Goal: Find specific page/section: Find specific page/section

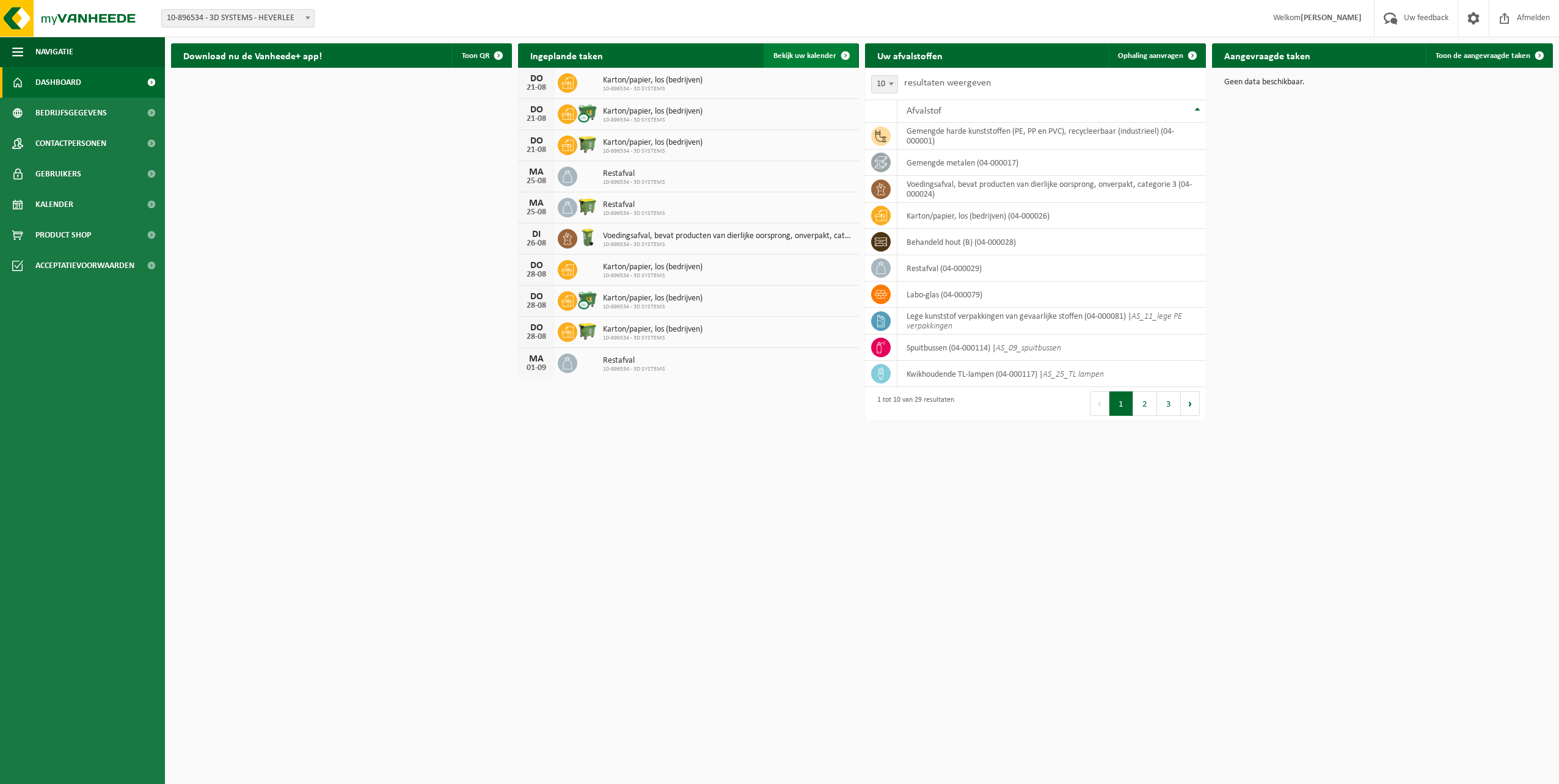
click at [844, 57] on span at bounding box center [845, 55] width 24 height 24
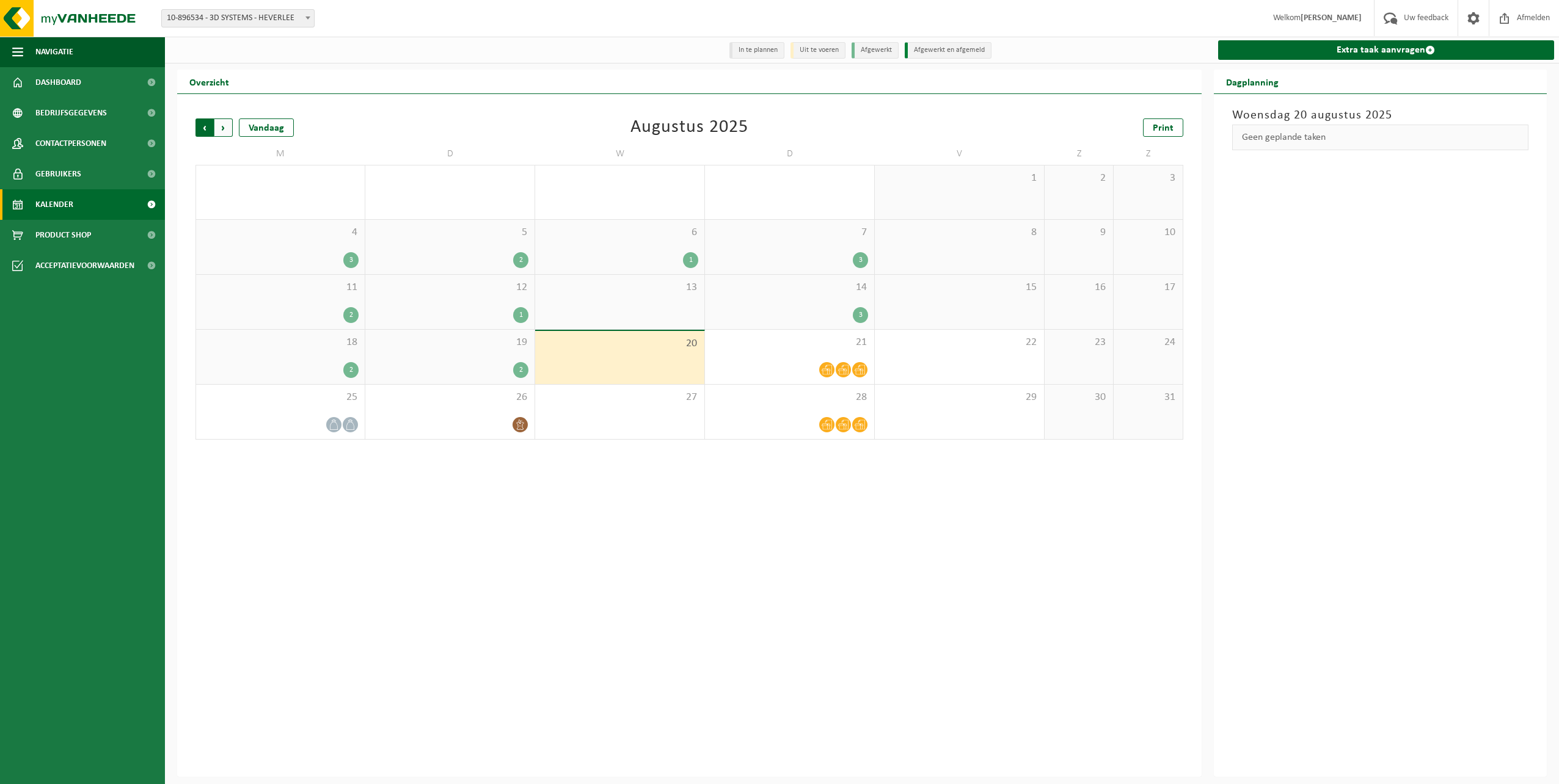
click at [219, 127] on span "Volgende" at bounding box center [223, 127] width 18 height 18
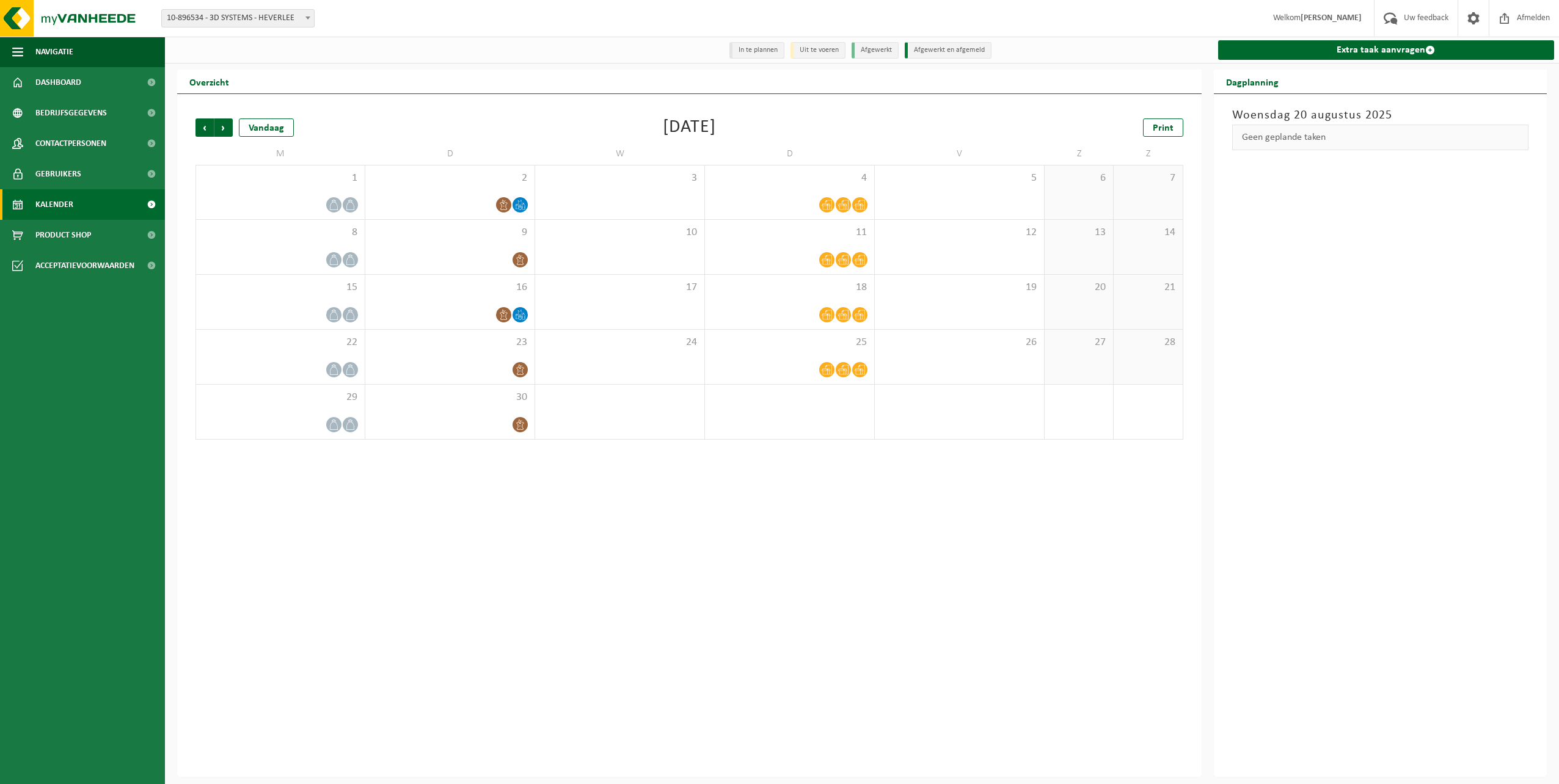
click at [219, 127] on span "Volgende" at bounding box center [223, 127] width 18 height 18
click at [224, 132] on span "Volgende" at bounding box center [223, 127] width 18 height 18
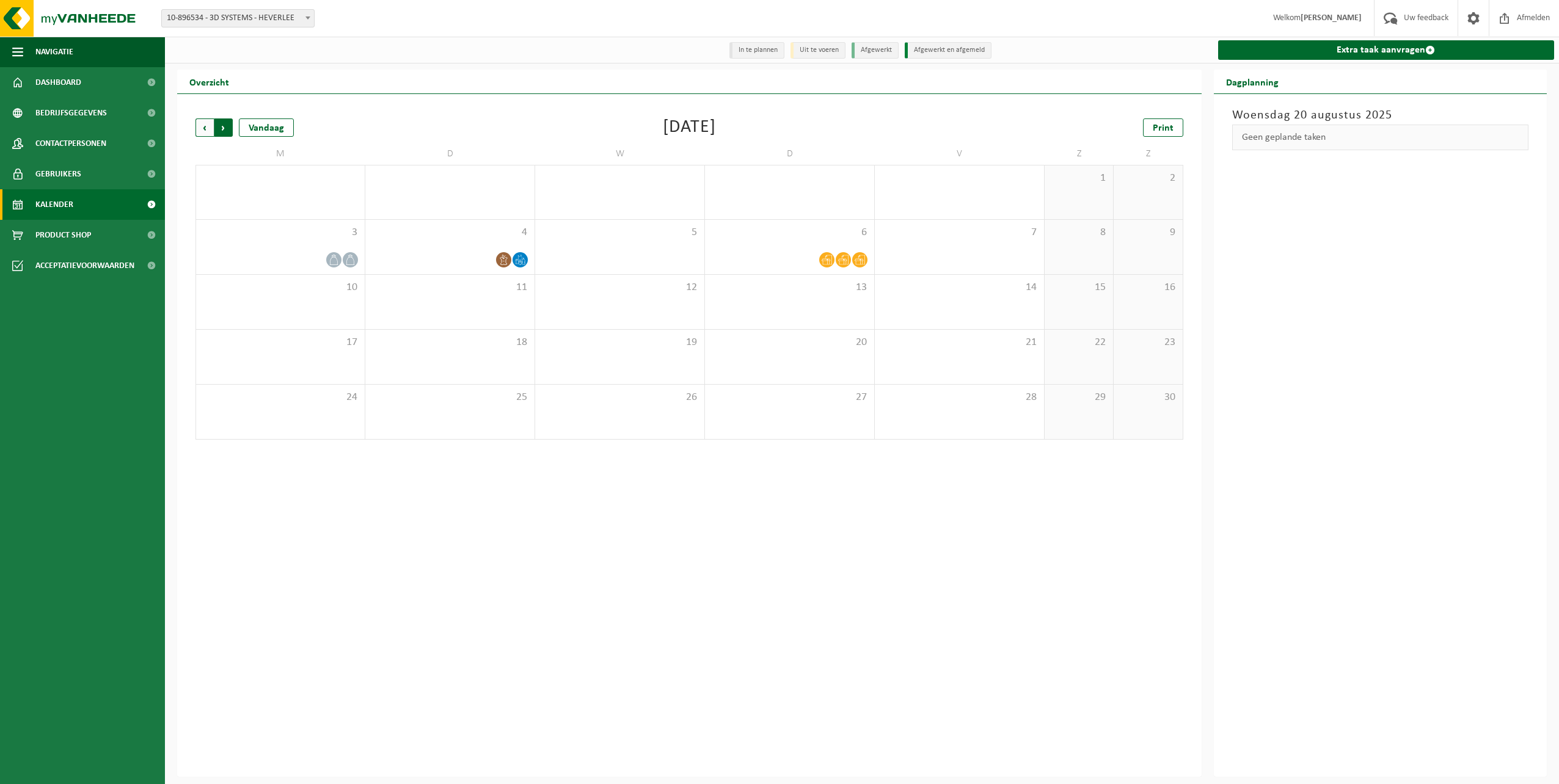
click at [198, 127] on span "Vorige" at bounding box center [204, 127] width 18 height 18
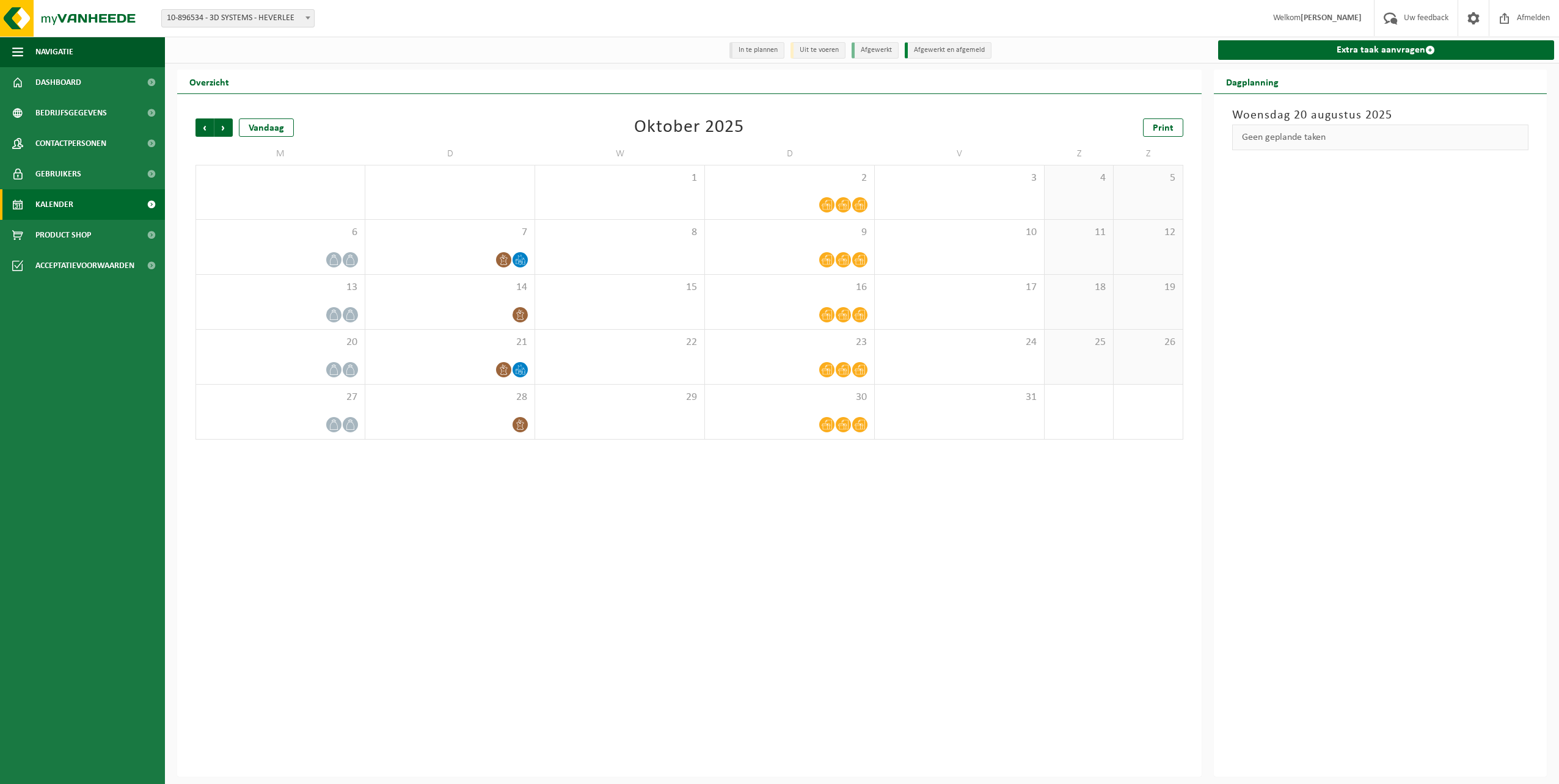
click at [198, 127] on span "Vorige" at bounding box center [204, 127] width 18 height 18
click at [203, 127] on span "Vorige" at bounding box center [204, 127] width 18 height 18
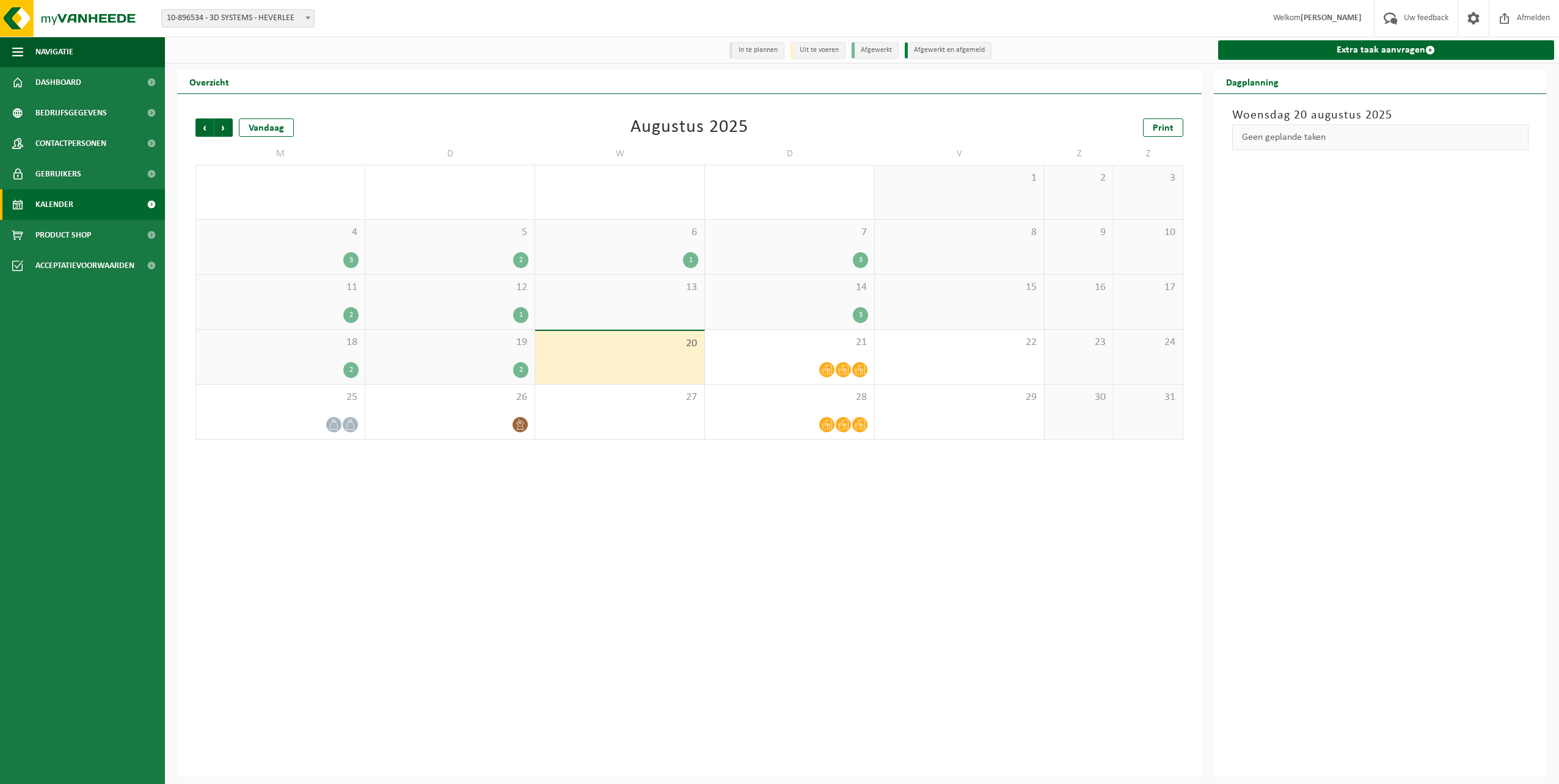
click at [825, 57] on li "Uit te voeren" at bounding box center [818, 50] width 55 height 17
click at [821, 52] on li "Uit te voeren" at bounding box center [818, 50] width 55 height 17
click at [883, 51] on li "Afgewerkt" at bounding box center [875, 50] width 47 height 17
click at [229, 129] on span "Volgende" at bounding box center [223, 127] width 18 height 18
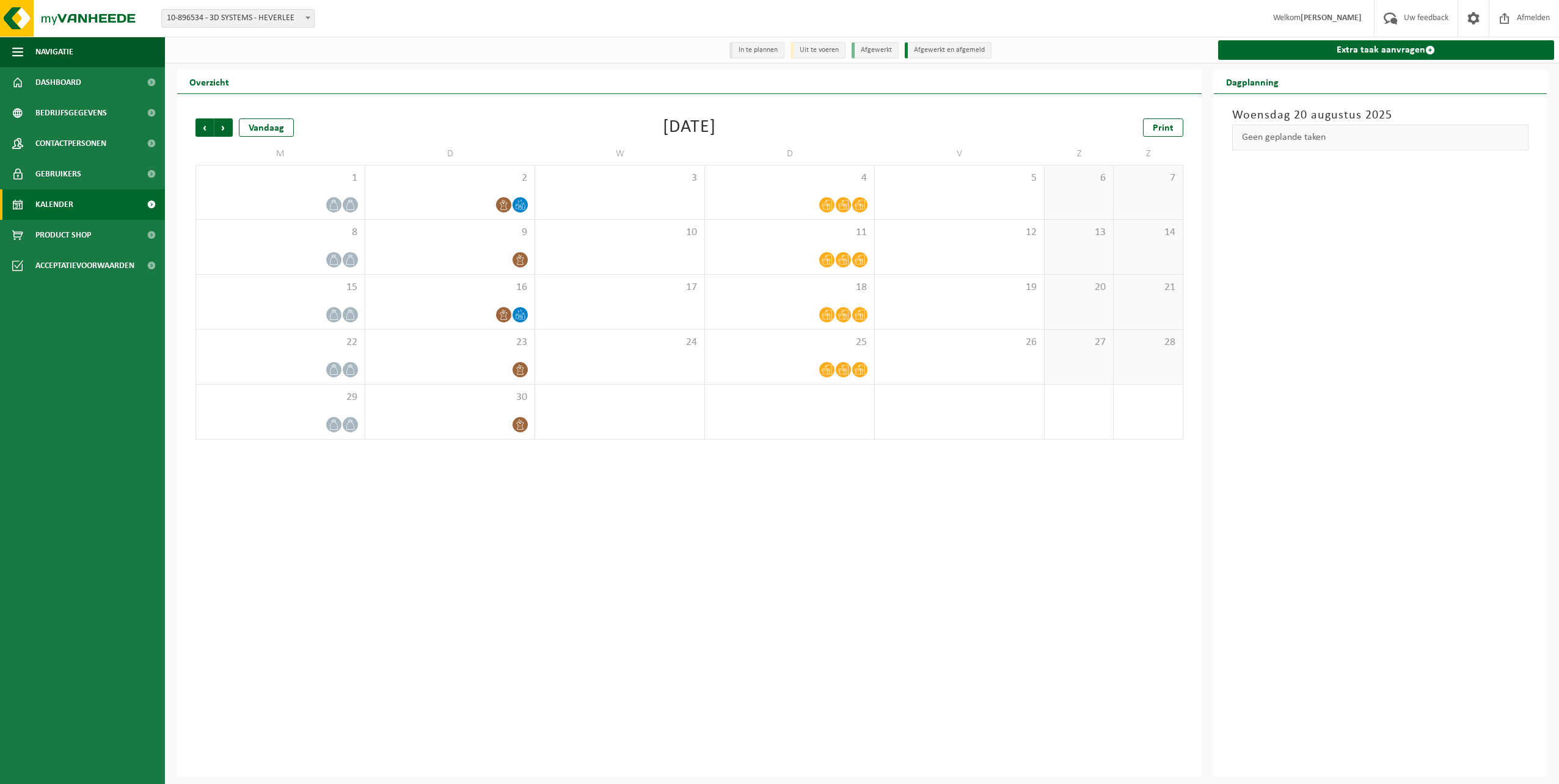
click at [229, 129] on span "Volgende" at bounding box center [223, 127] width 18 height 18
